Goal: Task Accomplishment & Management: Complete application form

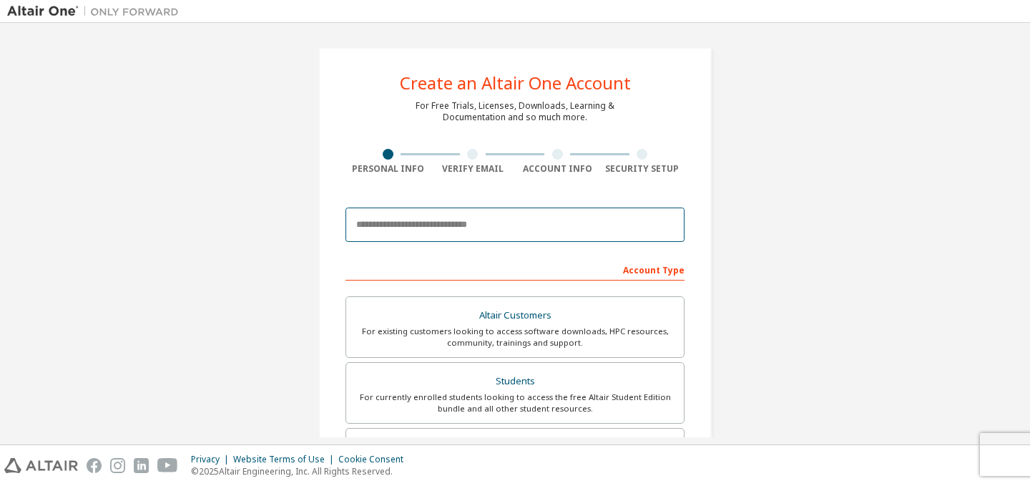
click at [489, 219] on input "email" at bounding box center [515, 224] width 339 height 34
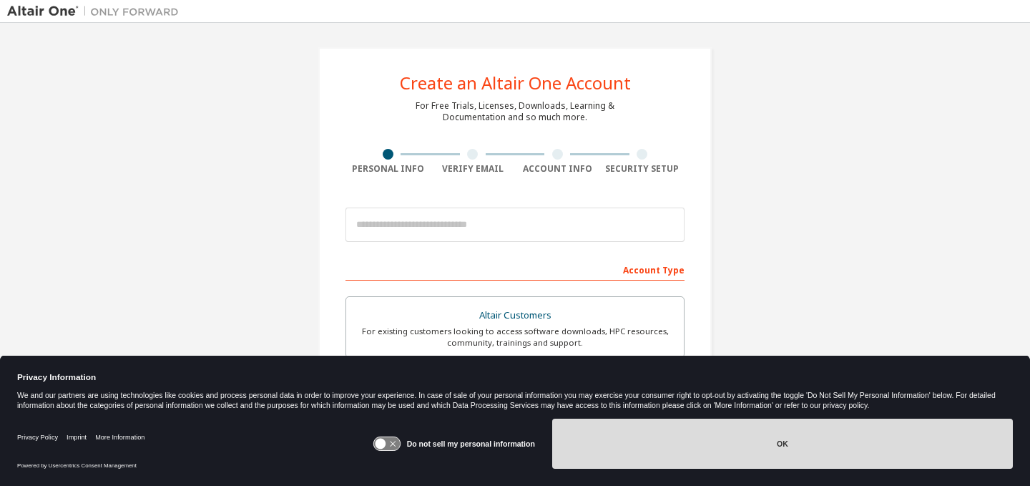
click at [721, 446] on button "OK" at bounding box center [782, 443] width 461 height 50
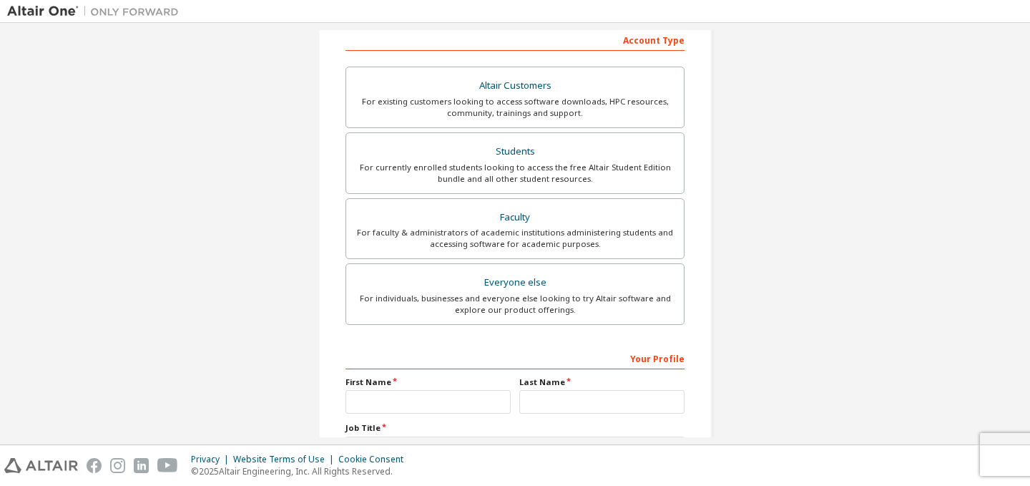
scroll to position [239, 0]
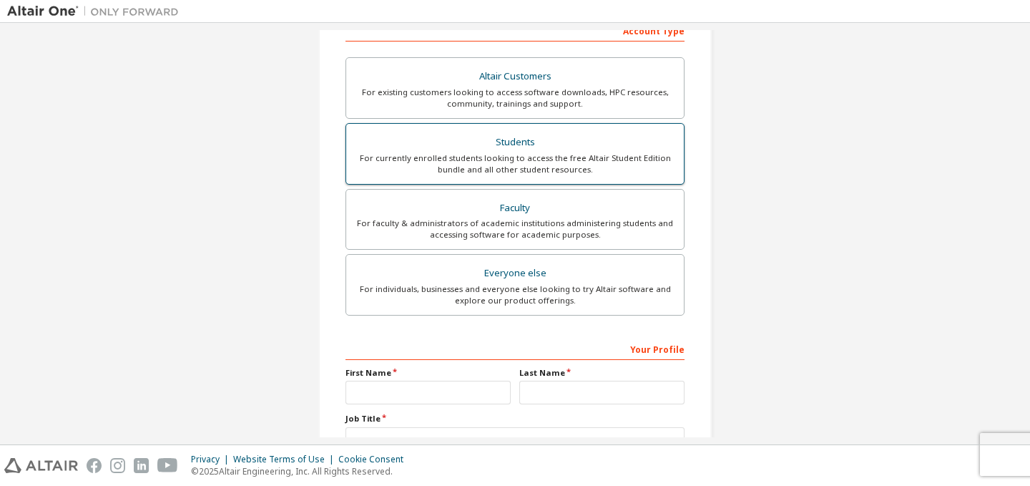
type input "**********"
click at [552, 174] on div "For currently enrolled students looking to access the free Altair Student Editi…" at bounding box center [515, 163] width 320 height 23
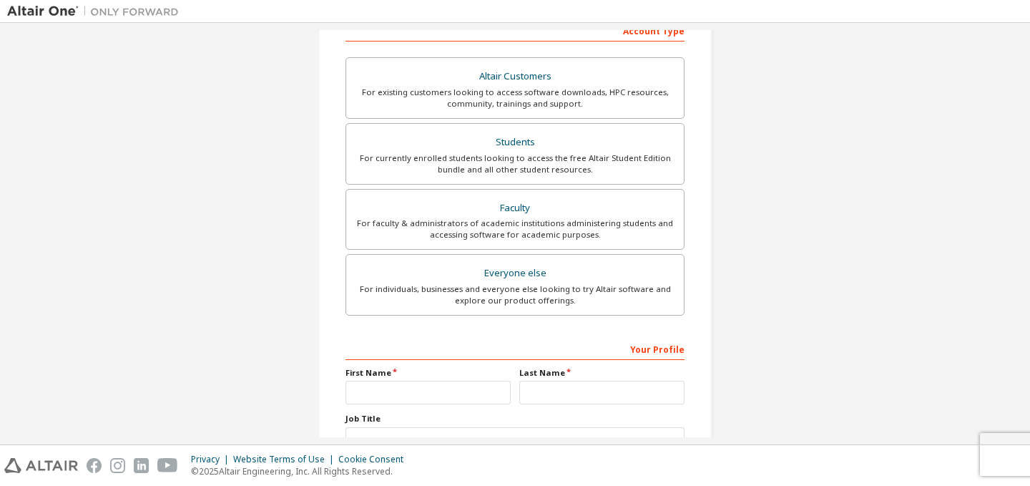
scroll to position [351, 0]
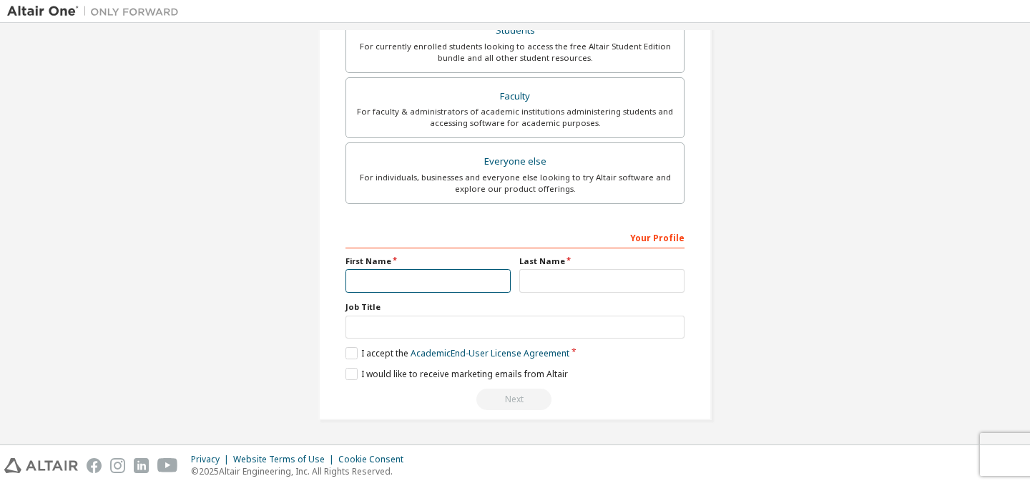
click at [371, 279] on input "text" at bounding box center [428, 281] width 165 height 24
type input "****"
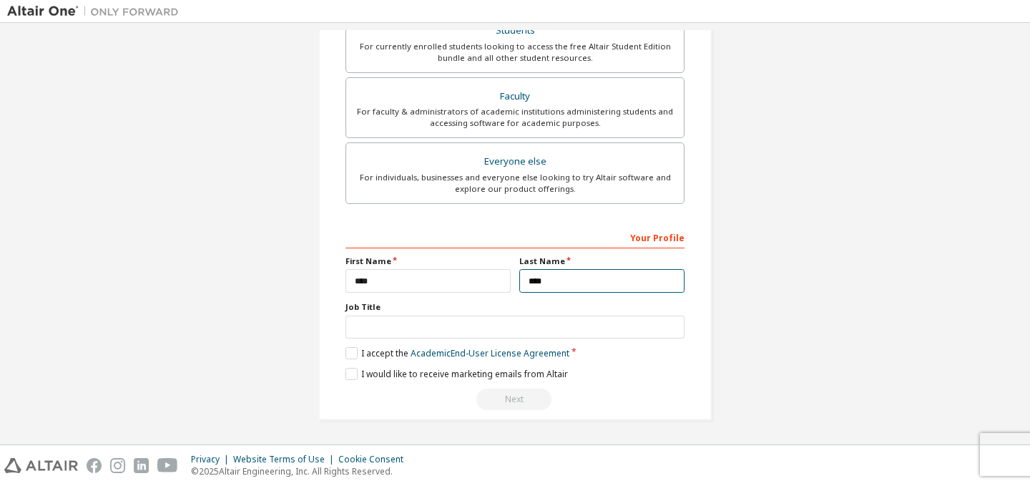
type input "****"
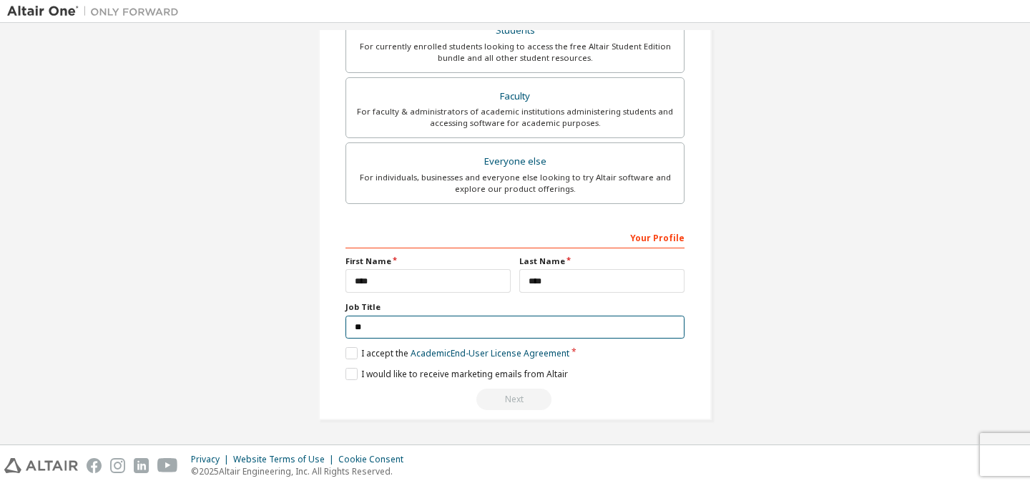
type input "*"
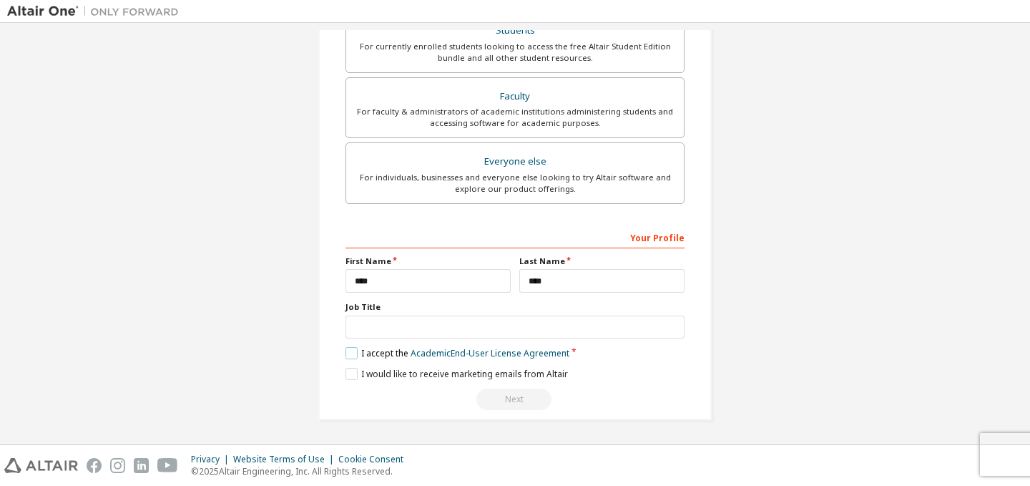
click at [370, 353] on label "I accept the Academic End-User License Agreement" at bounding box center [458, 353] width 224 height 12
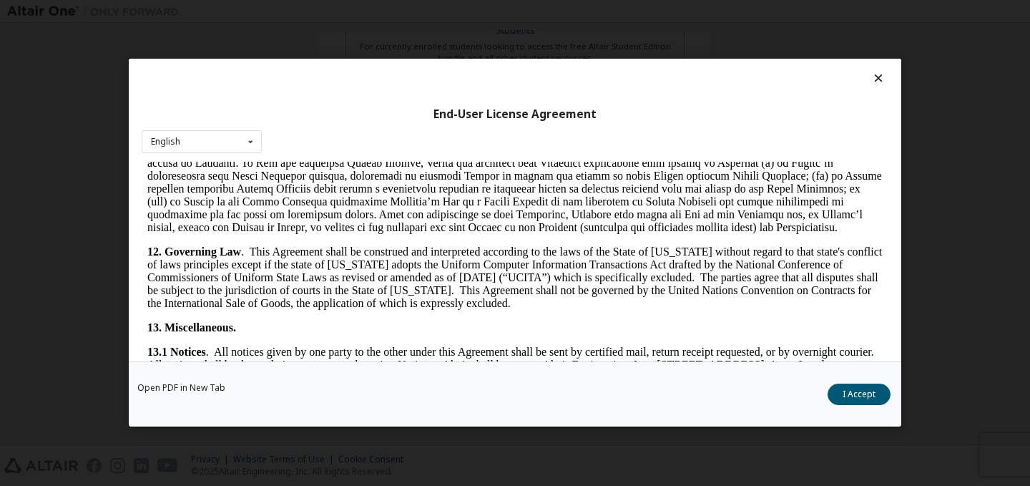
scroll to position [2418, 0]
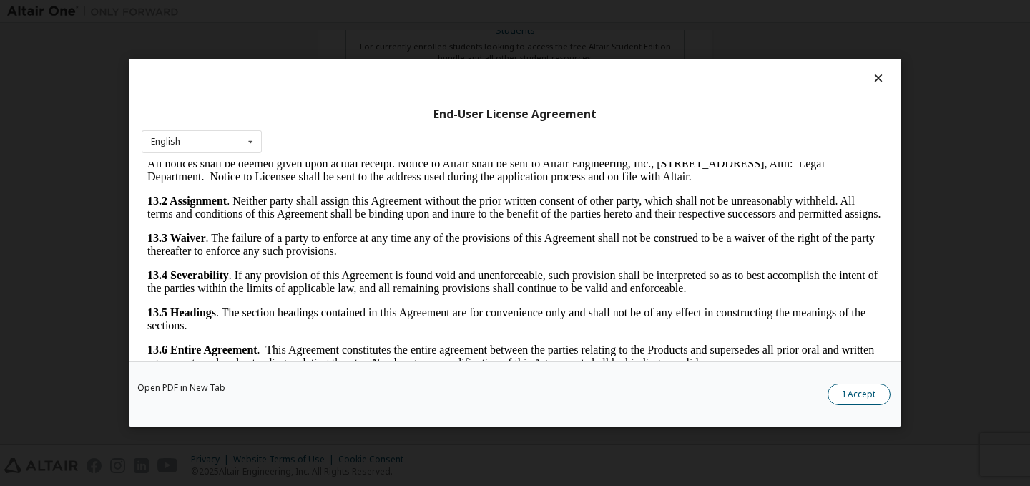
click at [851, 401] on button "I Accept" at bounding box center [859, 394] width 63 height 21
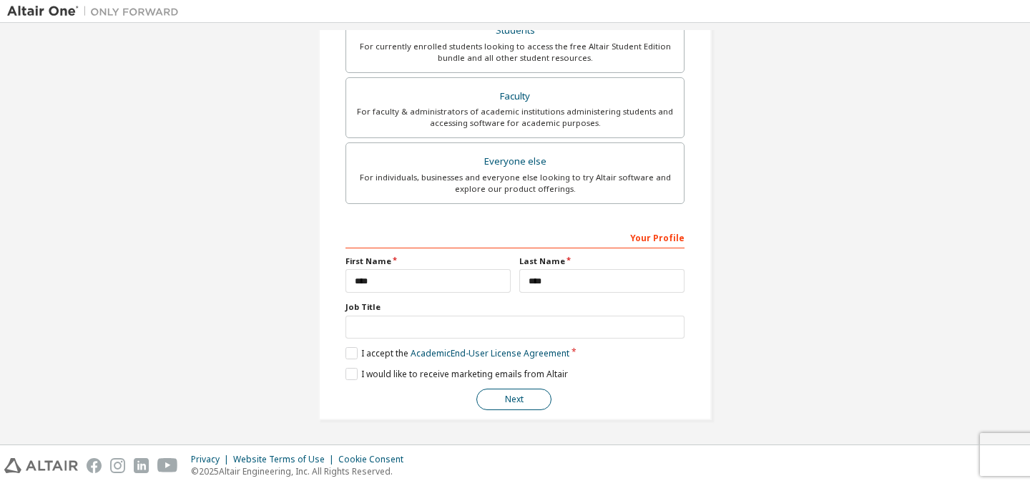
click at [508, 407] on button "Next" at bounding box center [513, 398] width 75 height 21
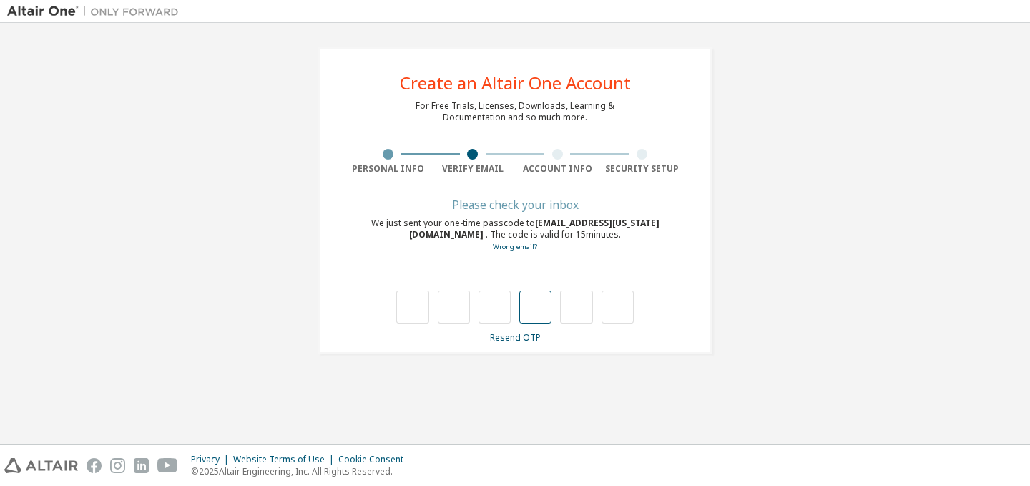
type input "*"
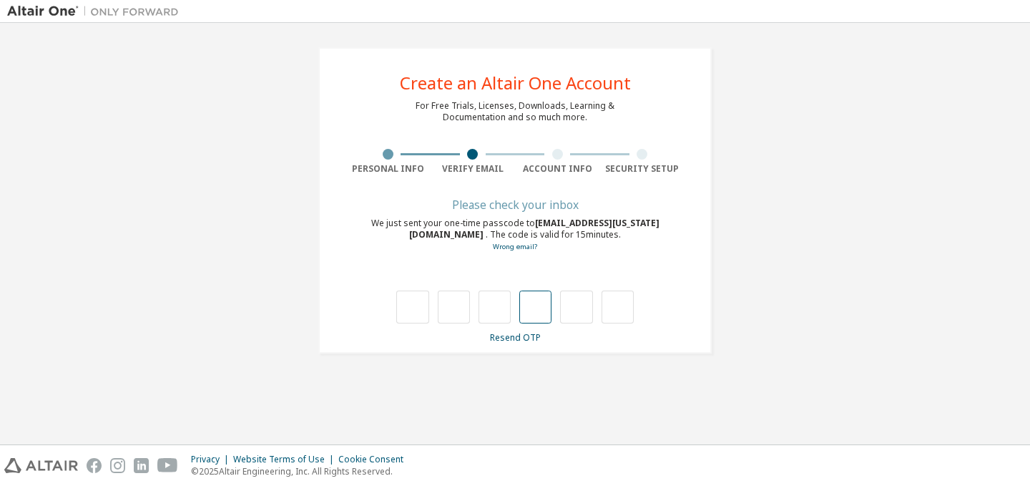
type input "*"
